Goal: Task Accomplishment & Management: Manage account settings

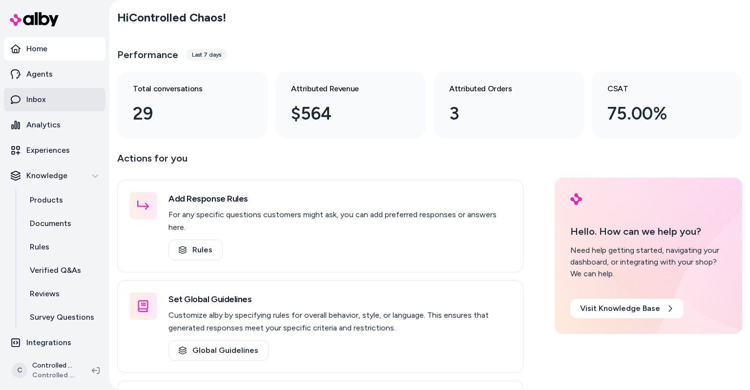
click at [44, 98] on p "Inbox" at bounding box center [36, 100] width 20 height 12
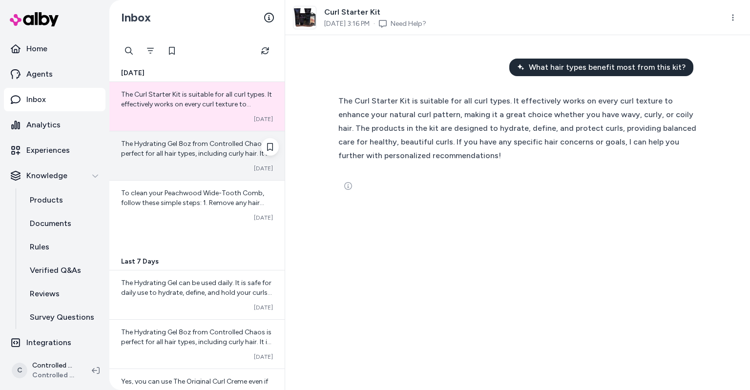
click at [169, 160] on div "The Hydrating Gel 8oz from Controlled Chaos is perfect for all hair types, incl…" at bounding box center [196, 155] width 175 height 49
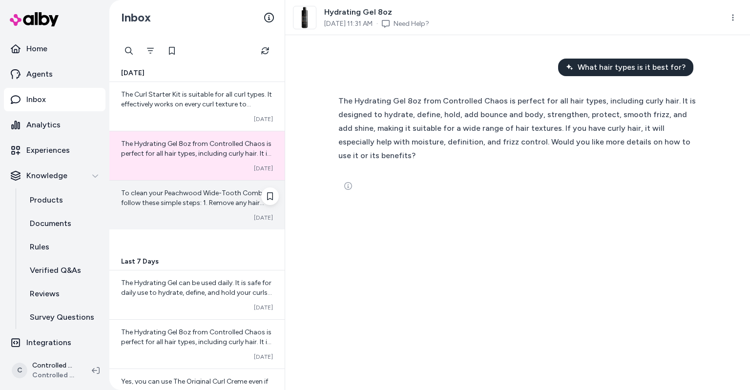
click at [169, 182] on div "To clean your Peachwood Wide-Tooth Comb, follow these simple steps: 1. Remove a…" at bounding box center [196, 205] width 175 height 49
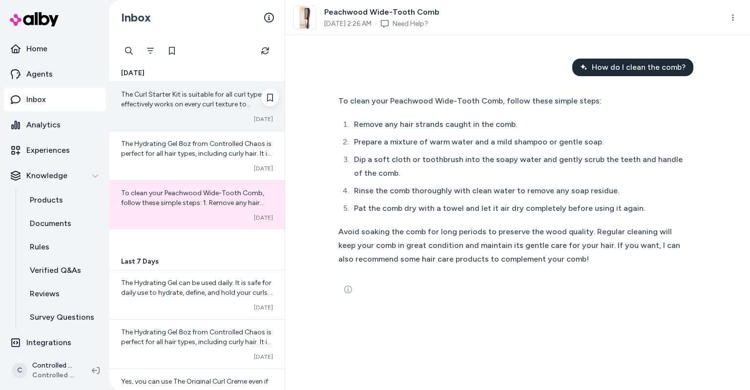
click at [162, 103] on span "The Curl Starter Kit is suitable for all curl types. It effectively works on ev…" at bounding box center [197, 138] width 152 height 96
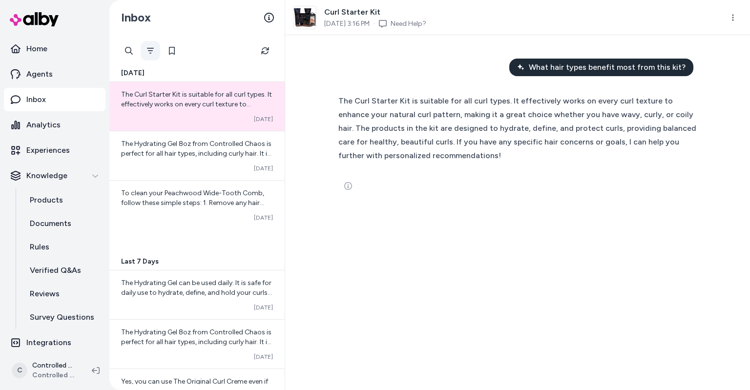
click at [150, 51] on icon "Filter" at bounding box center [150, 51] width 7 height 6
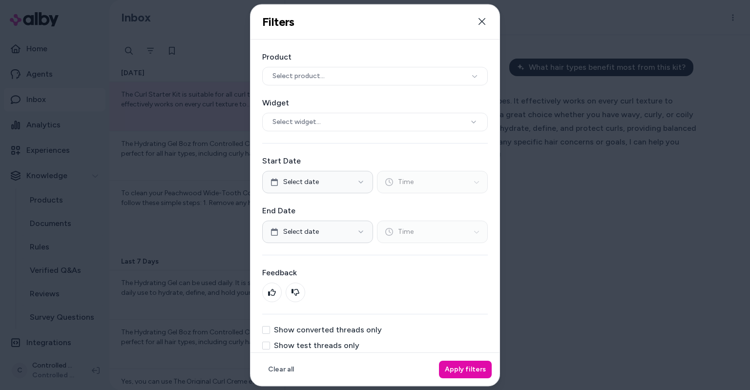
click at [268, 329] on button "Show converted threads only" at bounding box center [266, 330] width 8 height 8
click at [487, 372] on button "Apply filters" at bounding box center [465, 369] width 53 height 18
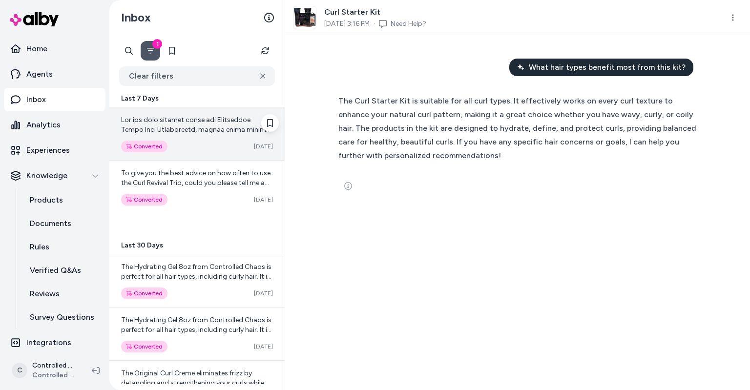
click at [207, 136] on div "Converted [DATE]" at bounding box center [196, 133] width 175 height 53
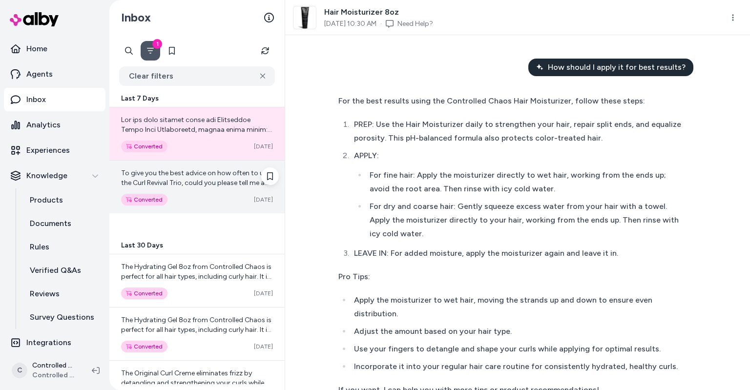
click at [204, 169] on div "To give you the best advice on how often to use the Curl Revival Trio, could yo…" at bounding box center [197, 178] width 152 height 20
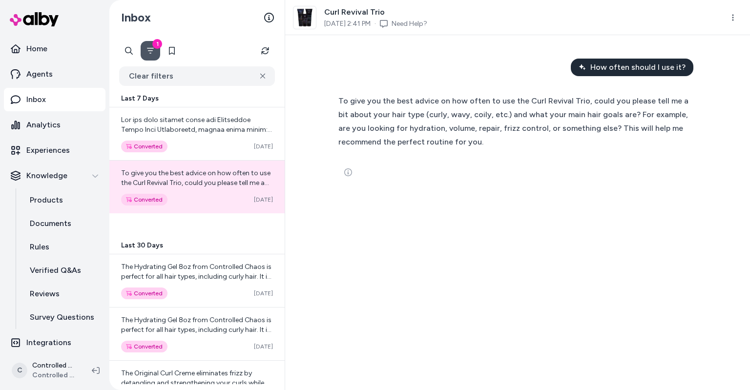
click at [155, 47] on div "1" at bounding box center [157, 44] width 10 height 10
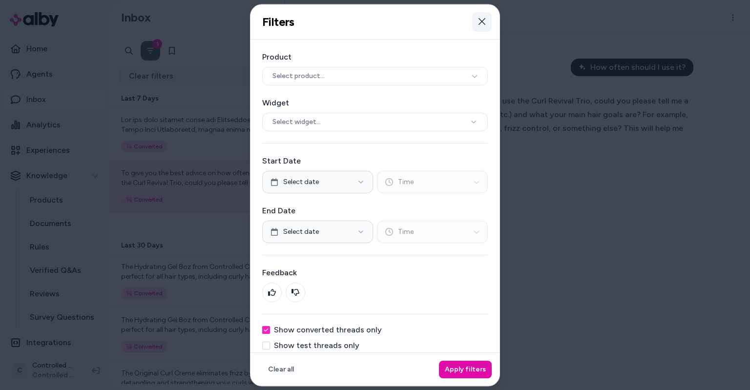
click at [478, 25] on icon "button" at bounding box center [482, 22] width 8 height 8
